Goal: Task Accomplishment & Management: Use online tool/utility

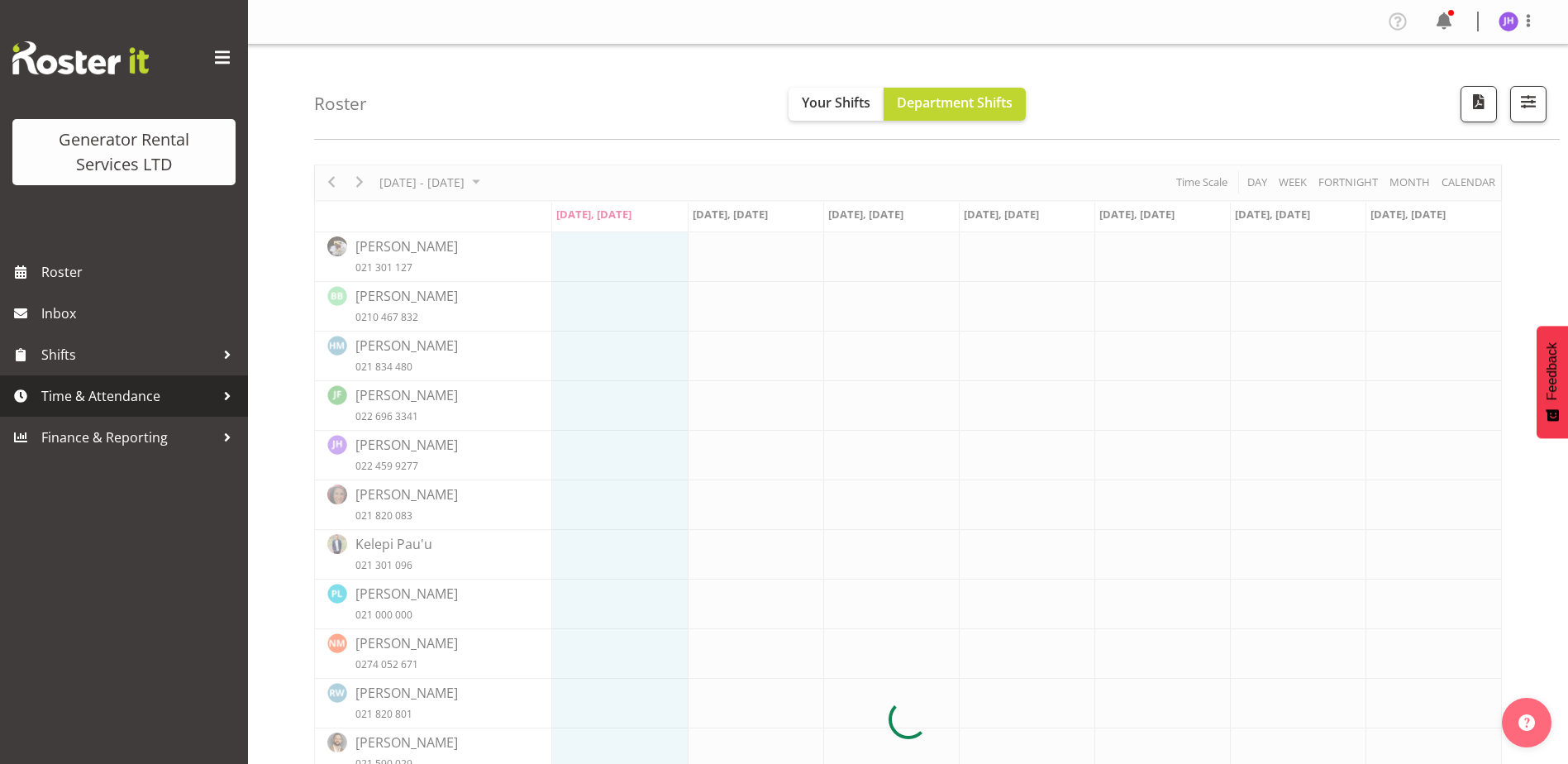
click at [146, 393] on span "Time & Attendance" at bounding box center [127, 396] width 173 height 25
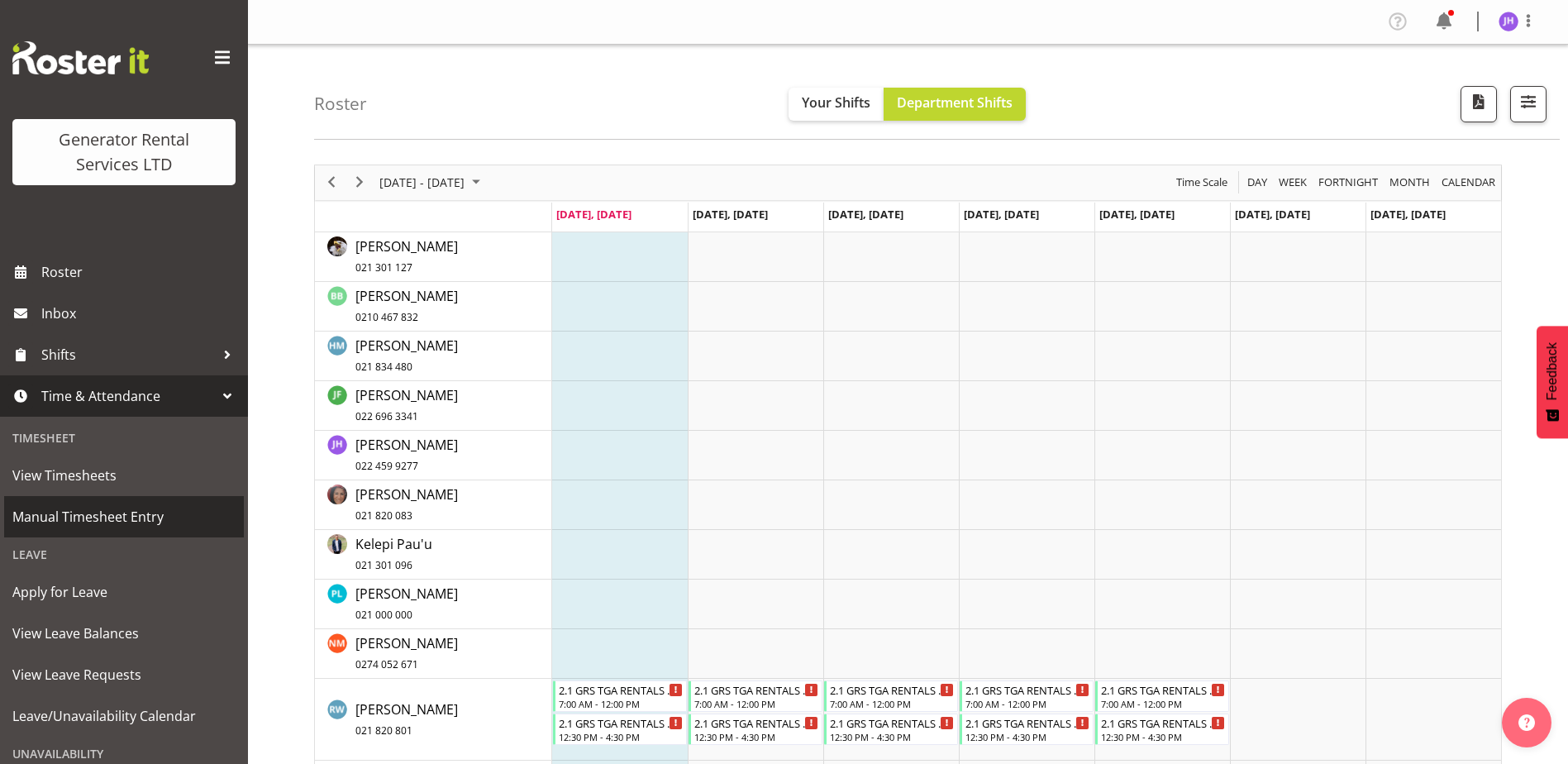
click at [126, 514] on span "Manual Timesheet Entry" at bounding box center [124, 517] width 223 height 25
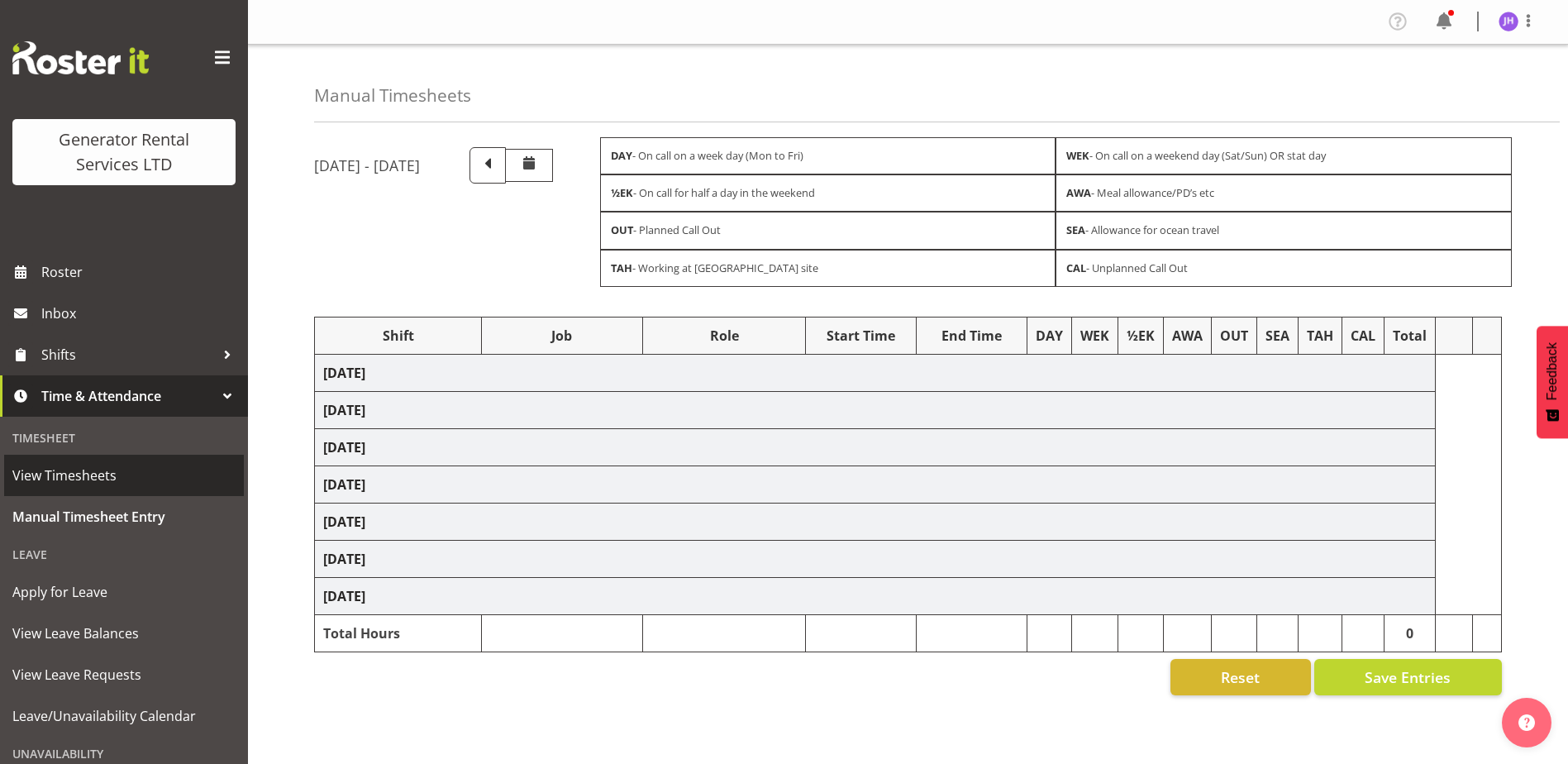
select select "24858"
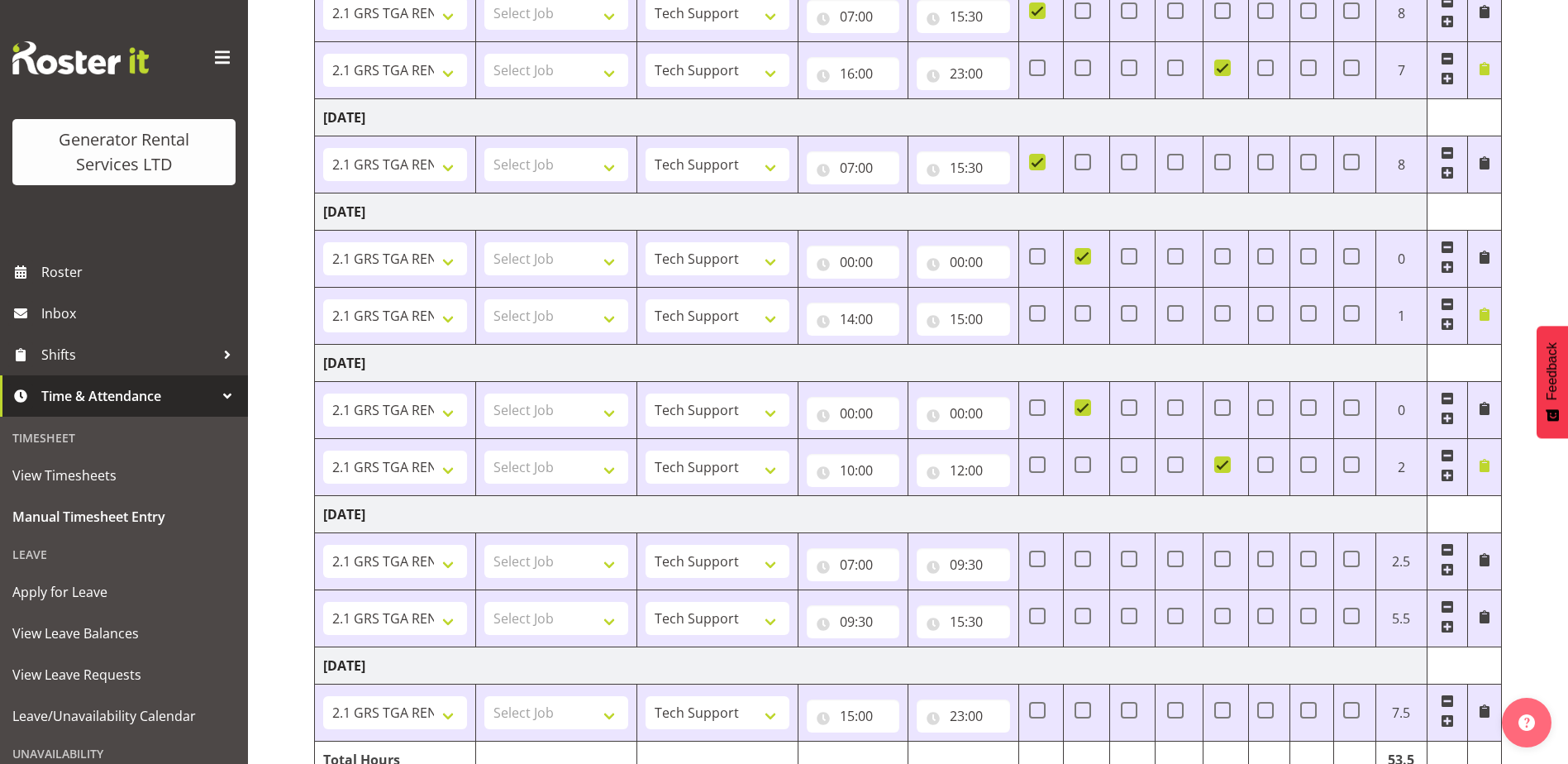
scroll to position [640, 0]
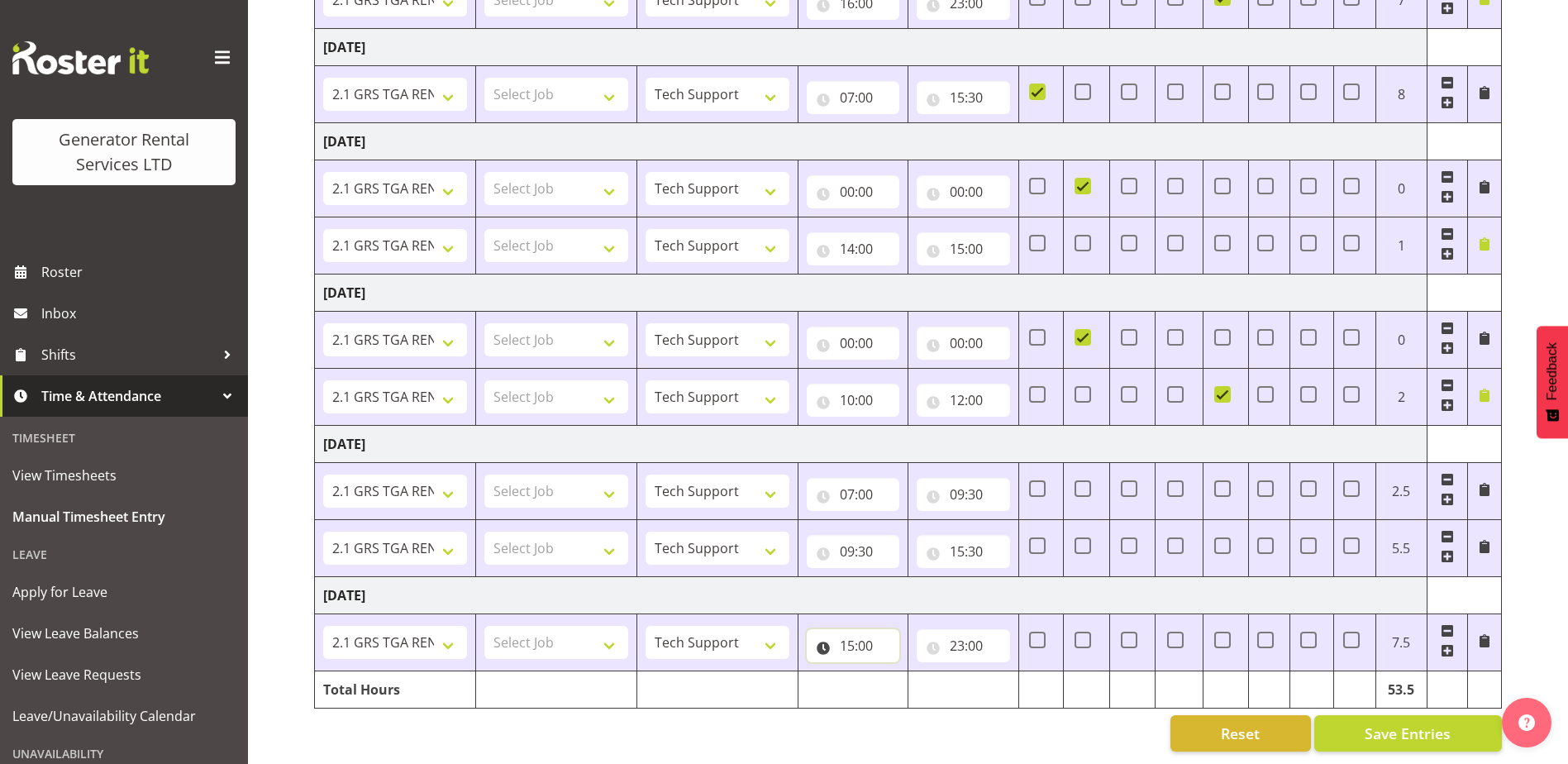
click at [872, 640] on input "15:00" at bounding box center [853, 645] width 93 height 33
click at [902, 672] on select "00 01 02 03 04 05 06 07 08 09 10 11 12 13 14 15 16 17 18 19 20 21 22 23" at bounding box center [919, 688] width 37 height 33
select select "7"
click at [901, 672] on select "00 01 02 03 04 05 06 07 08 09 10 11 12 13 14 15 16 17 18 19 20 21 22 23" at bounding box center [919, 688] width 37 height 33
type input "07:00"
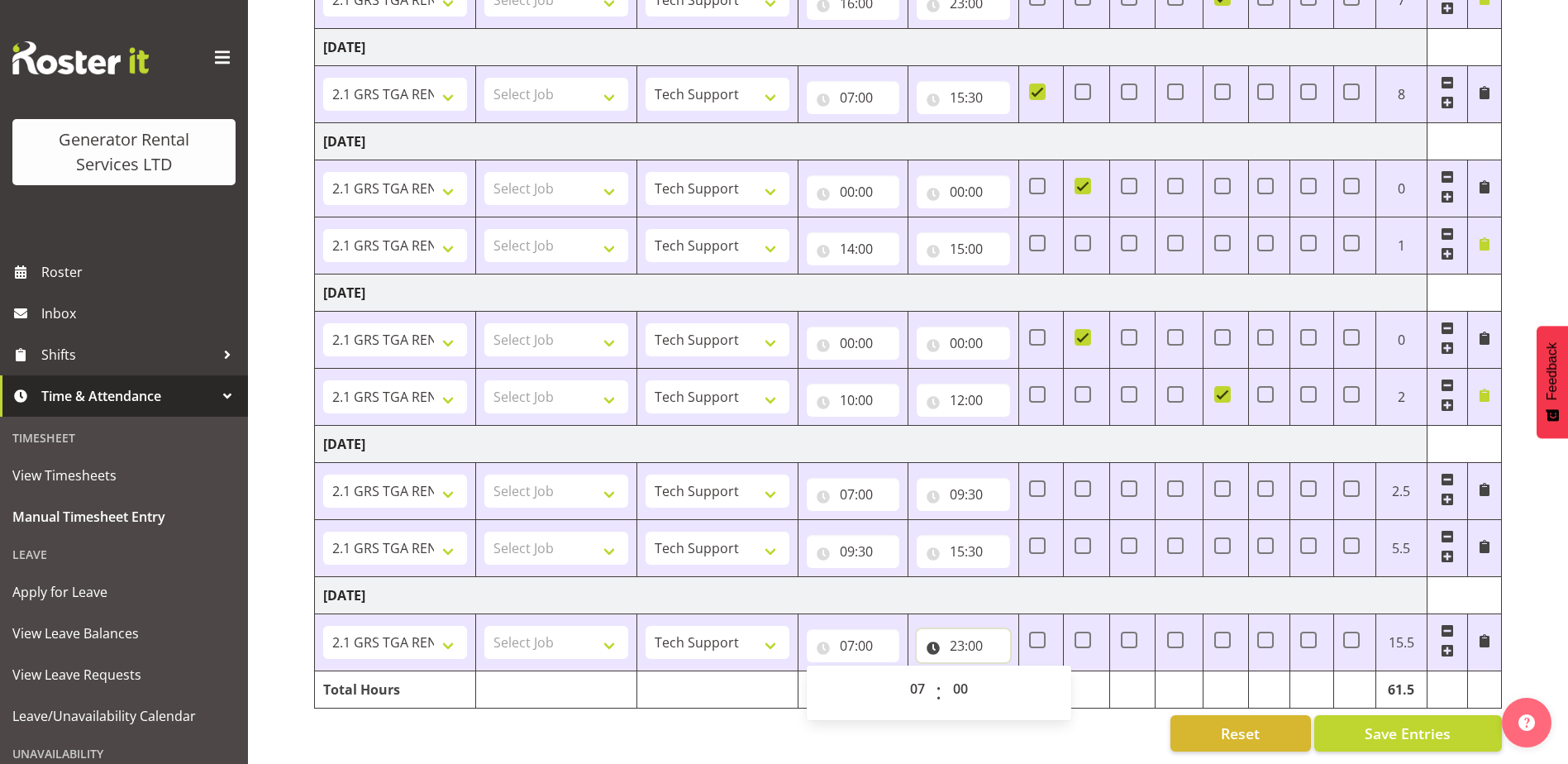
click at [968, 631] on input "23:00" at bounding box center [962, 645] width 93 height 33
click at [1036, 675] on select "00 01 02 03 04 05 06 07 08 09 10 11 12 13 14 15 16 17 18 19 20 21 22 23" at bounding box center [1028, 688] width 37 height 33
select select "15"
click at [1010, 672] on select "00 01 02 03 04 05 06 07 08 09 10 11 12 13 14 15 16 17 18 19 20 21 22 23" at bounding box center [1028, 688] width 37 height 33
type input "15:00"
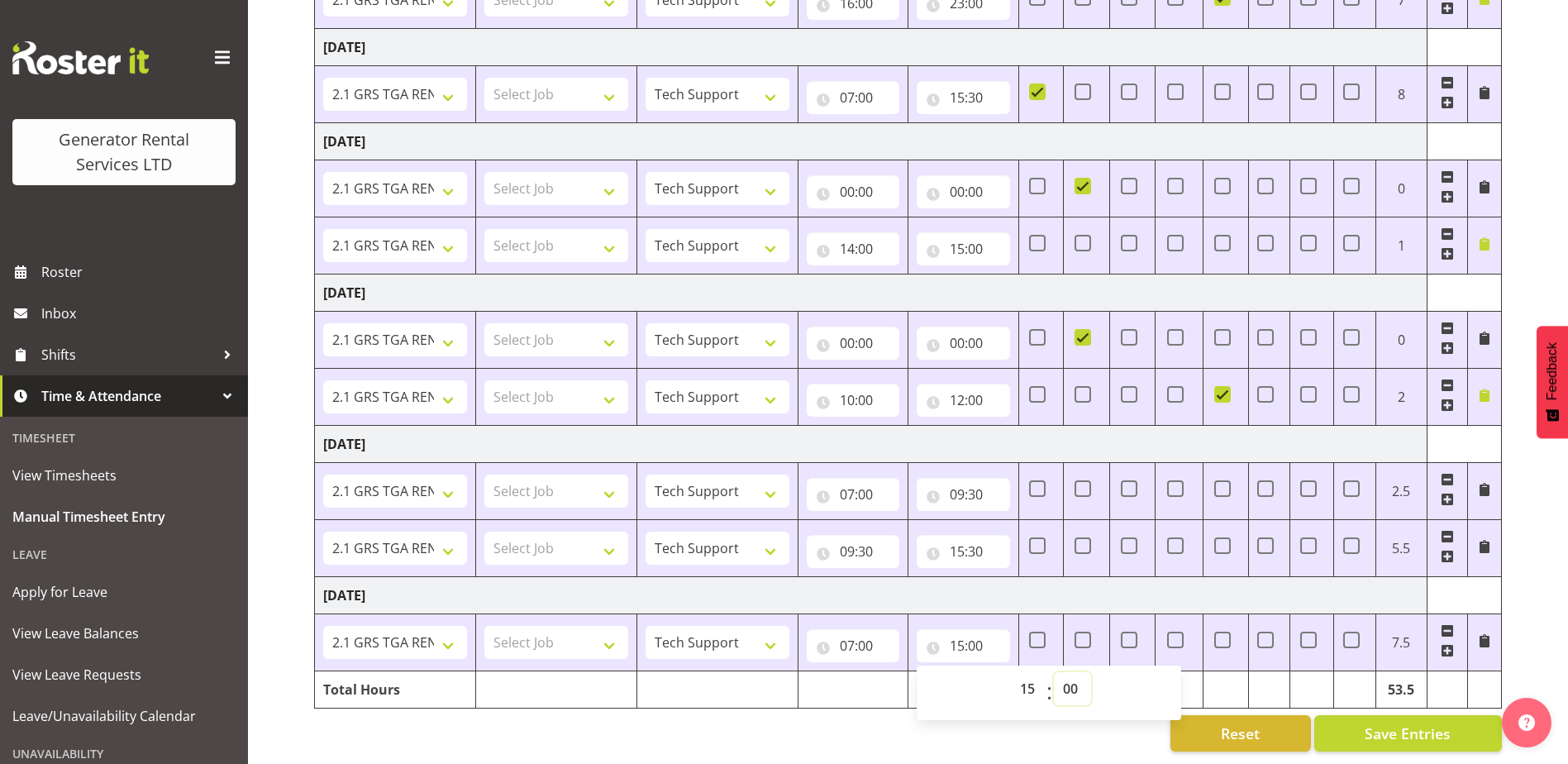
click at [1085, 675] on select "00 01 02 03 04 05 06 07 08 09 10 11 12 13 14 15 16 17 18 19 20 21 22 23 24 25 2…" at bounding box center [1072, 688] width 37 height 33
select select "30"
click at [1053, 672] on select "00 01 02 03 04 05 06 07 08 09 10 11 12 13 14 15 16 17 18 19 20 21 22 23 24 25 2…" at bounding box center [1072, 688] width 37 height 33
type input "15:30"
click at [1113, 590] on td "Tuesday 7th October 2025" at bounding box center [871, 594] width 1113 height 37
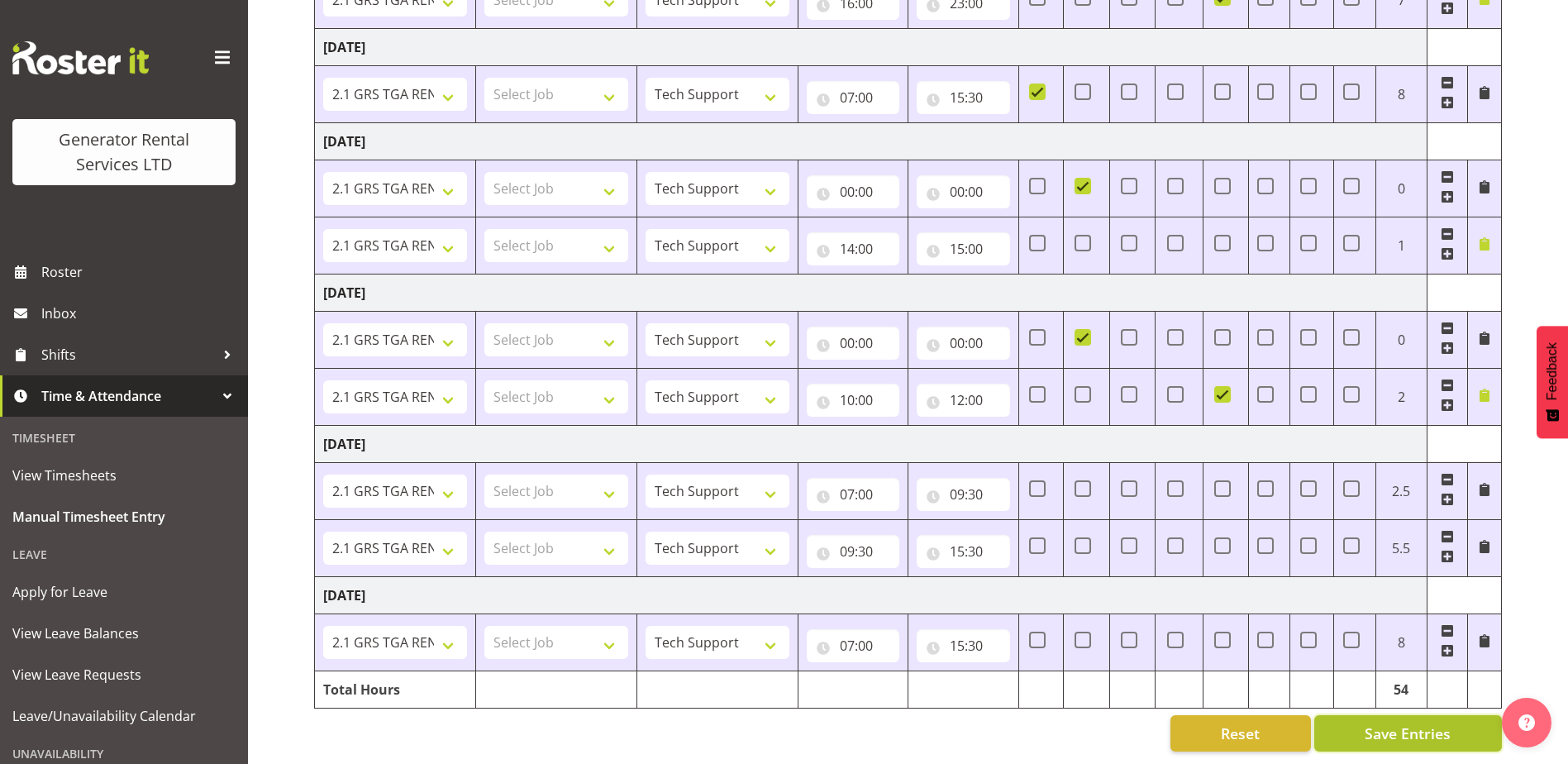
click at [1380, 728] on span "Save Entries" at bounding box center [1408, 733] width 86 height 21
type input "10:00"
select select "24858"
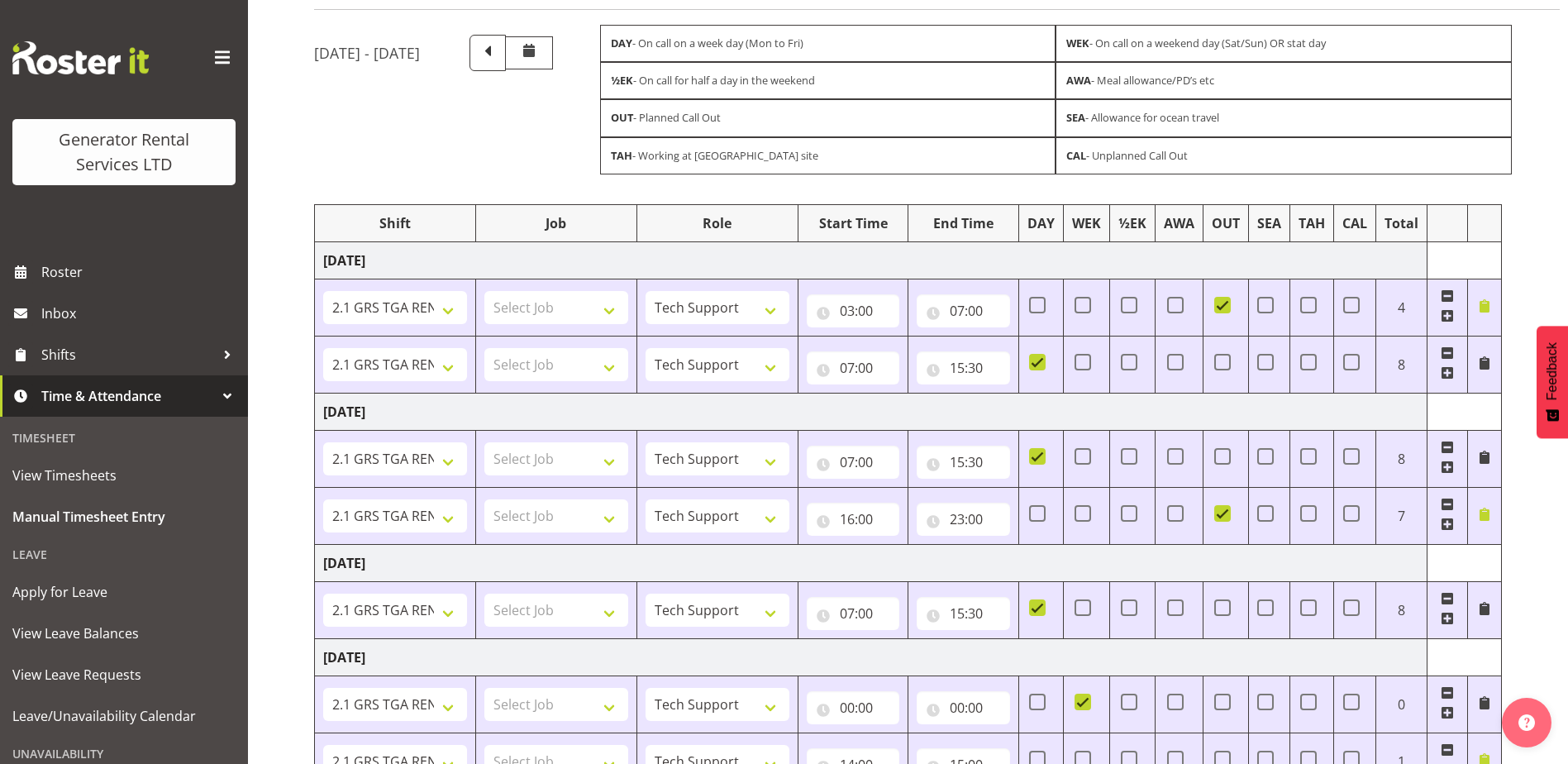
scroll to position [0, 0]
